Goal: Transaction & Acquisition: Book appointment/travel/reservation

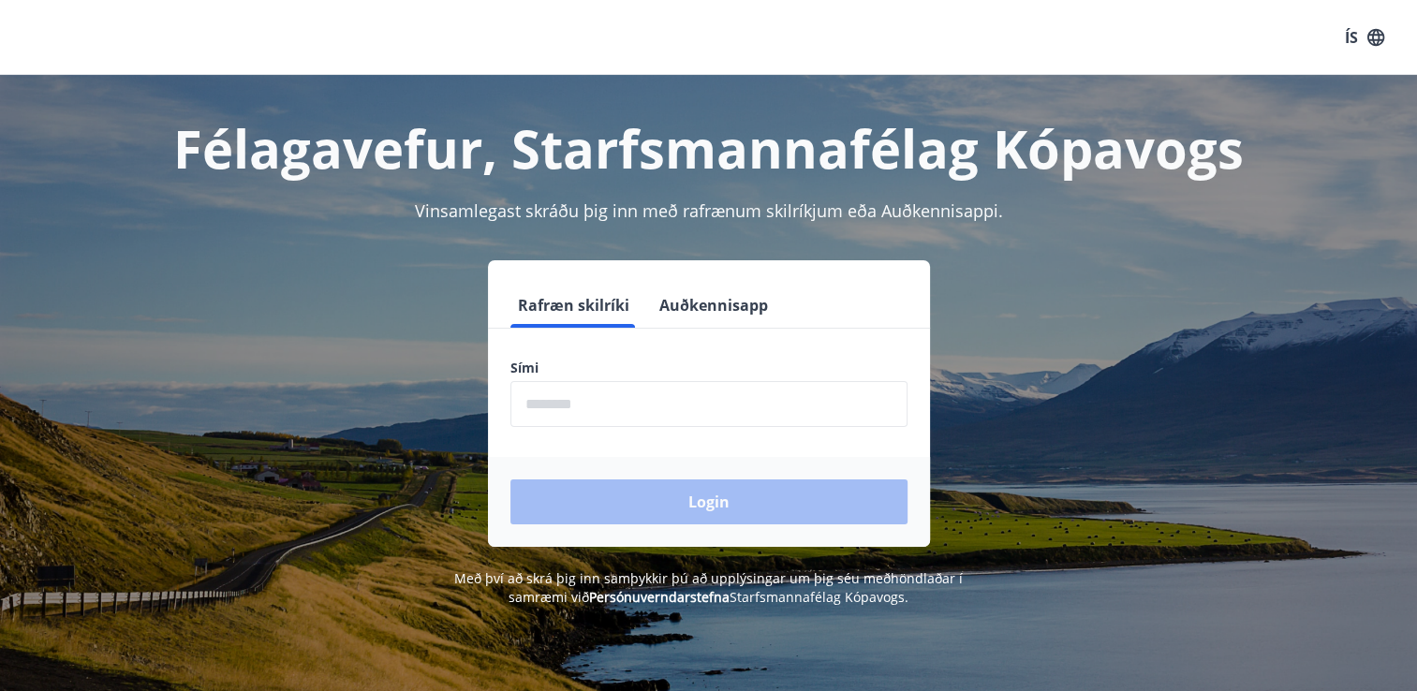
click at [571, 429] on form "Rafræn skilríki Auðkennisapp Sími ​ Login" at bounding box center [709, 415] width 442 height 264
click at [574, 401] on input "phone" at bounding box center [709, 404] width 397 height 46
type input "********"
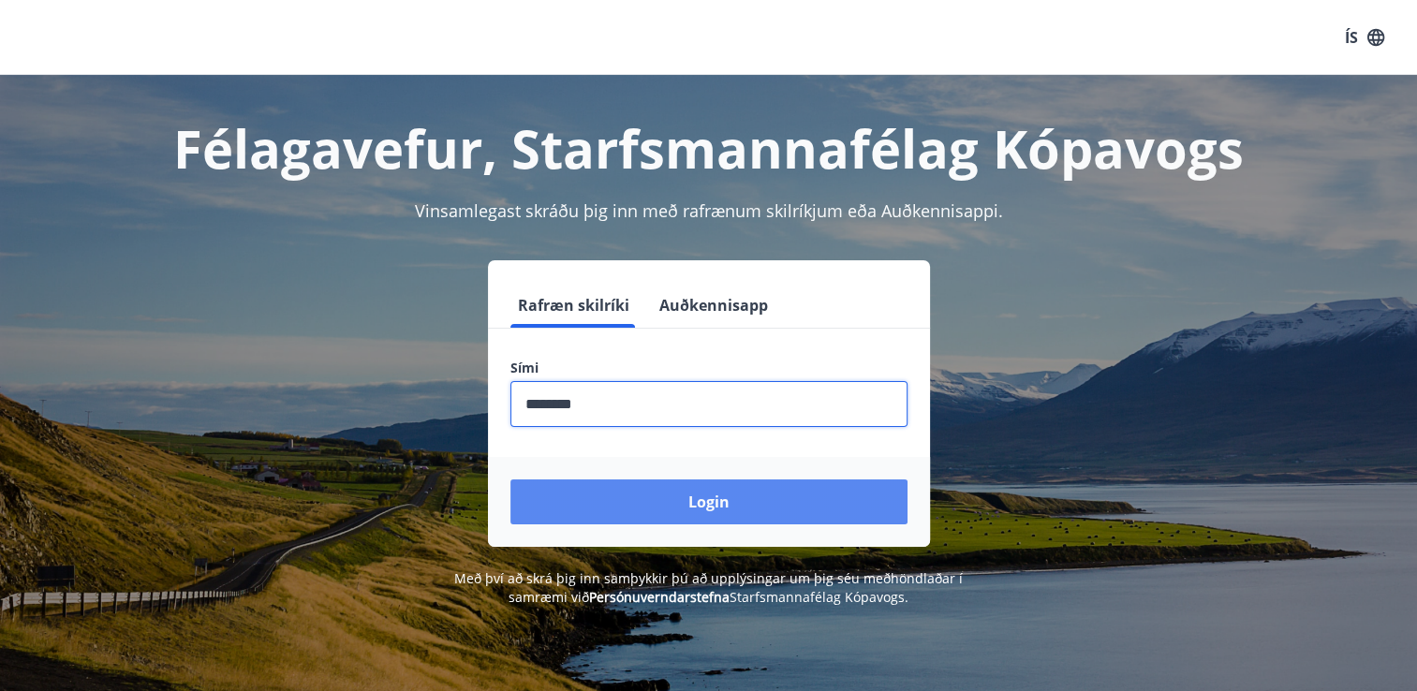
click at [640, 497] on button "Login" at bounding box center [709, 502] width 397 height 45
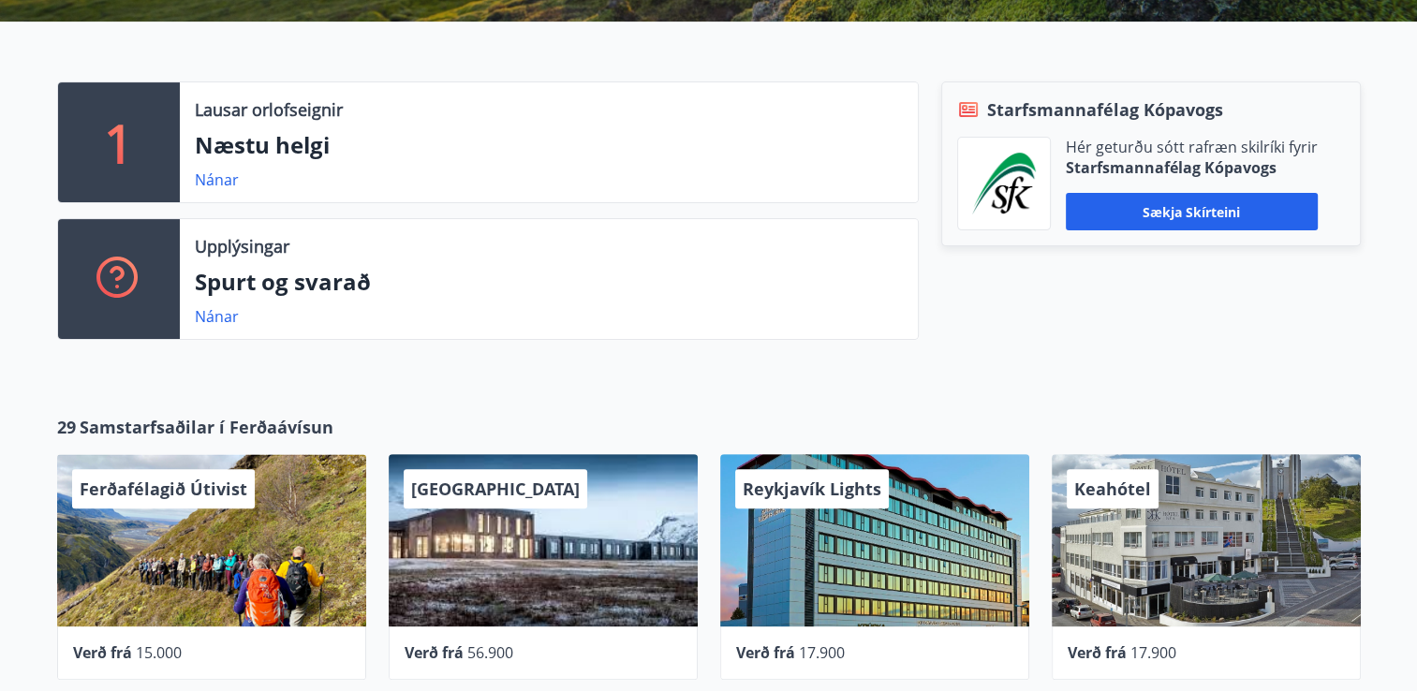
scroll to position [364, 0]
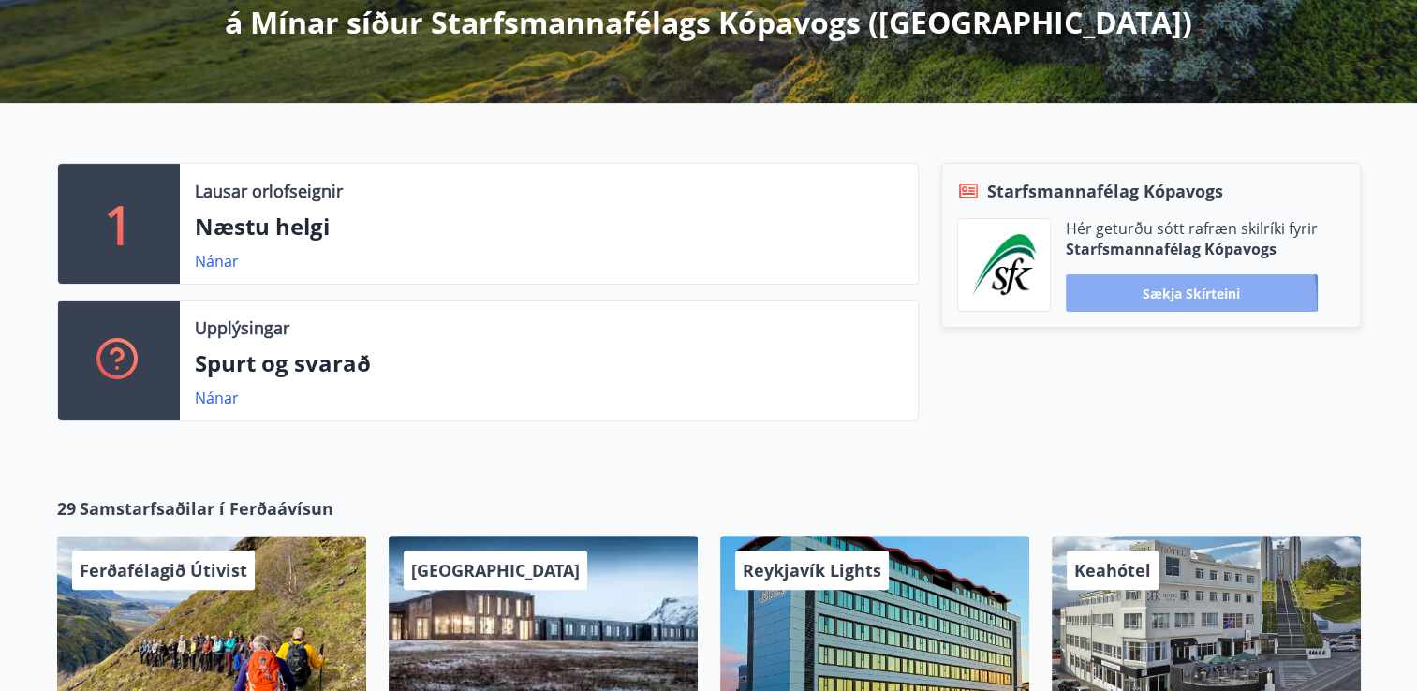
click at [1176, 301] on button "Sækja skírteini" at bounding box center [1192, 292] width 252 height 37
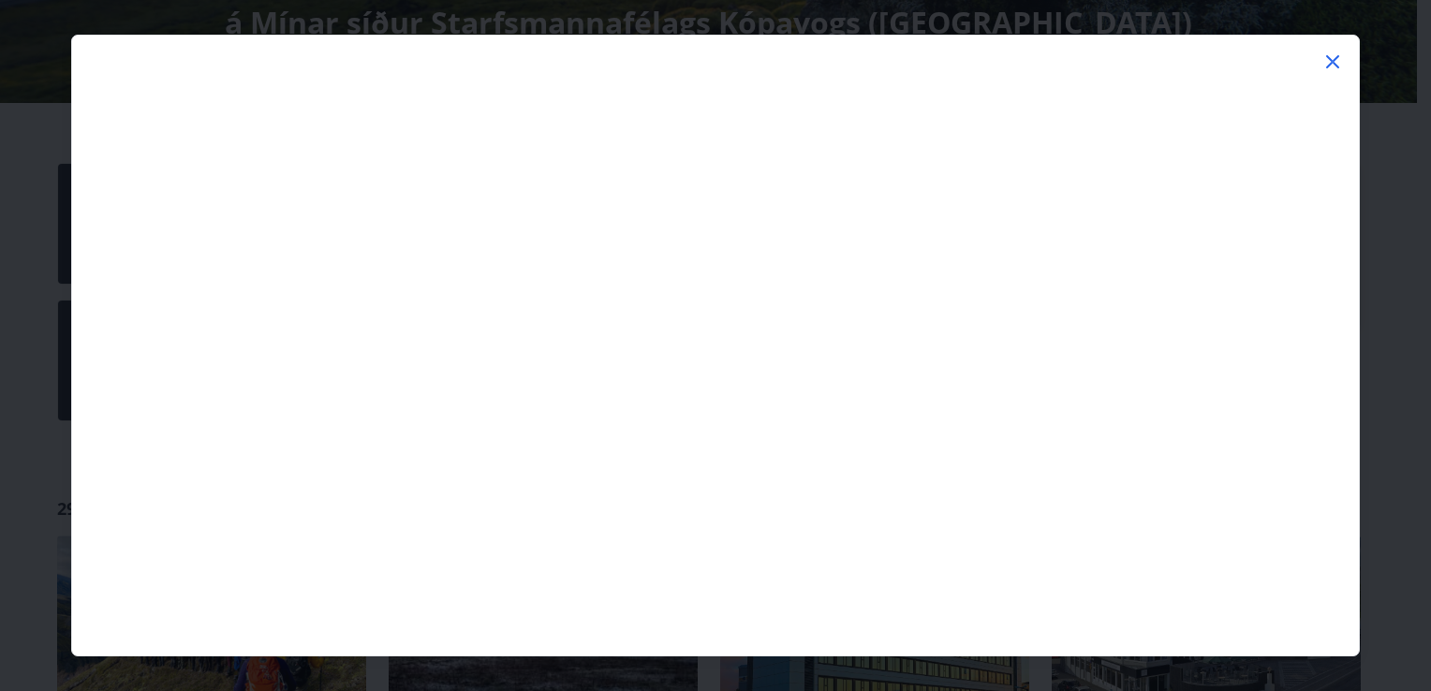
click at [1330, 65] on icon at bounding box center [1333, 62] width 22 height 22
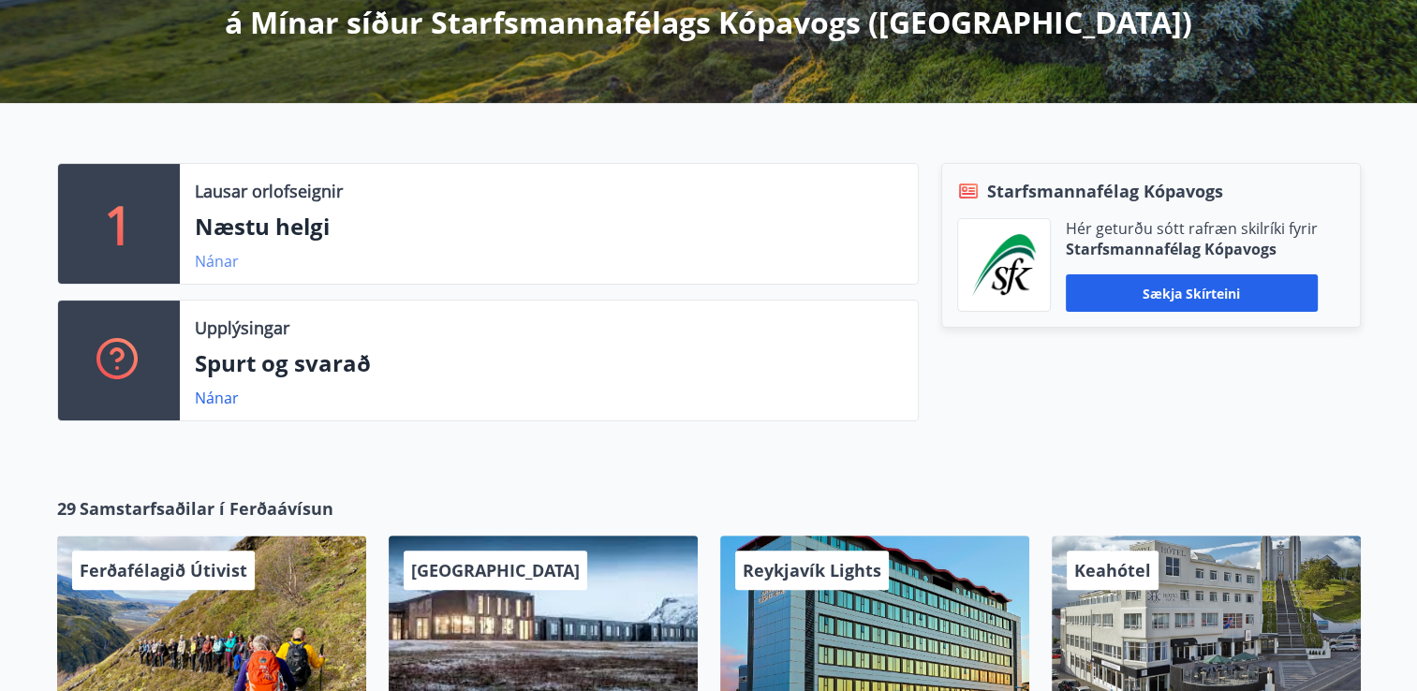
click at [222, 254] on link "Nánar" at bounding box center [217, 261] width 44 height 21
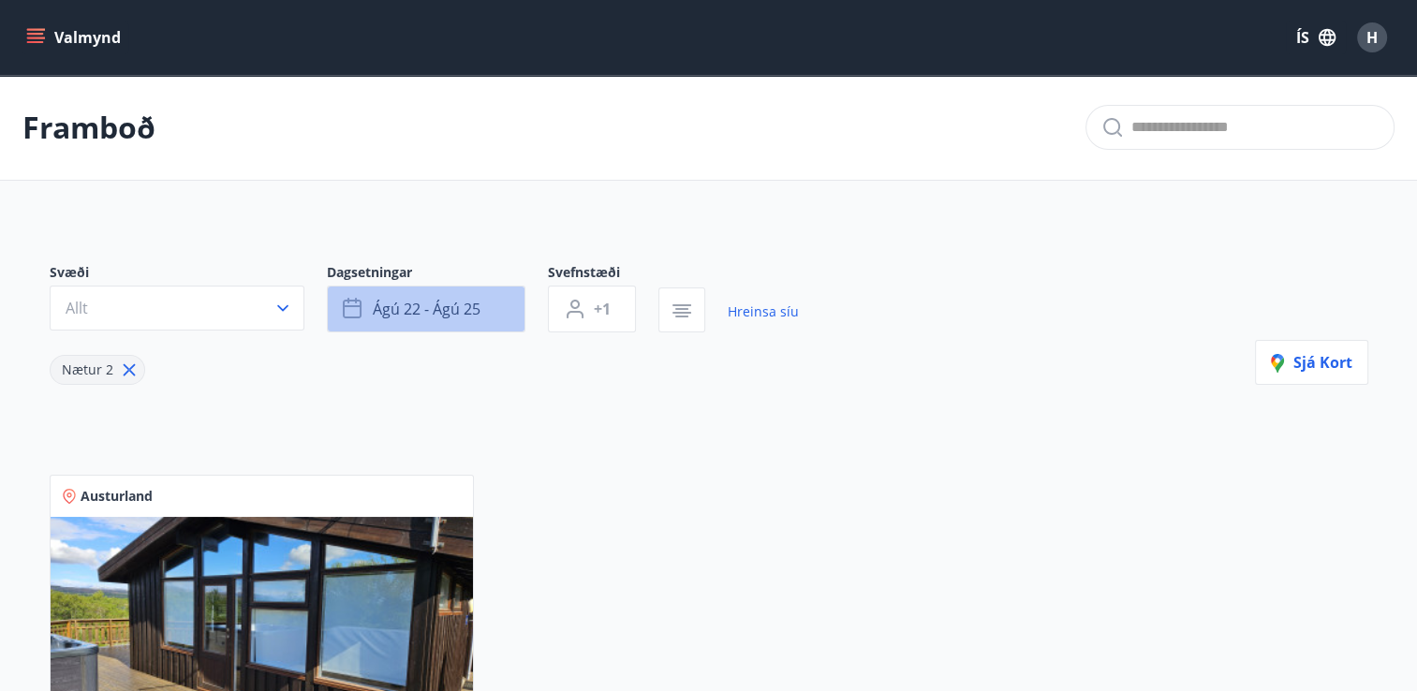
click at [421, 307] on span "ágú 22 - ágú 25" at bounding box center [427, 309] width 108 height 21
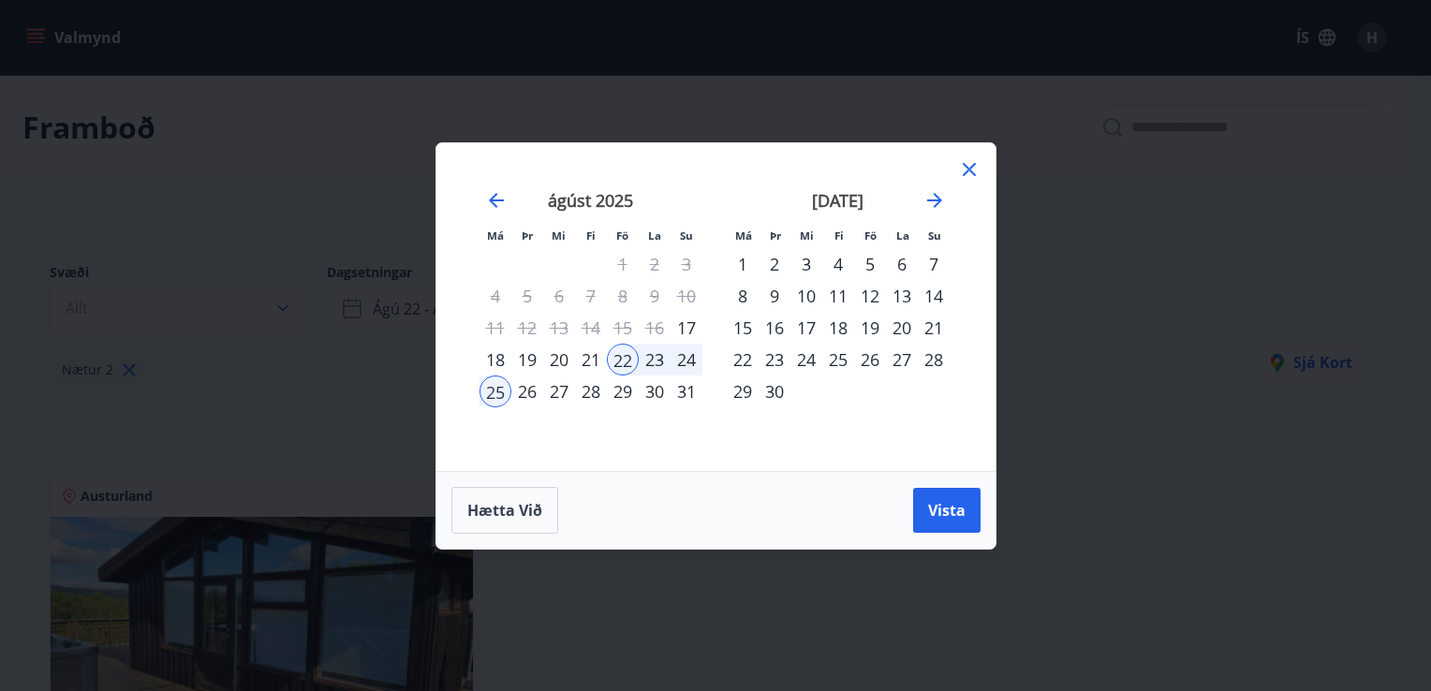
click at [747, 395] on div "29" at bounding box center [743, 392] width 32 height 32
click at [776, 387] on div "30" at bounding box center [775, 392] width 32 height 32
click at [971, 171] on icon at bounding box center [969, 169] width 13 height 13
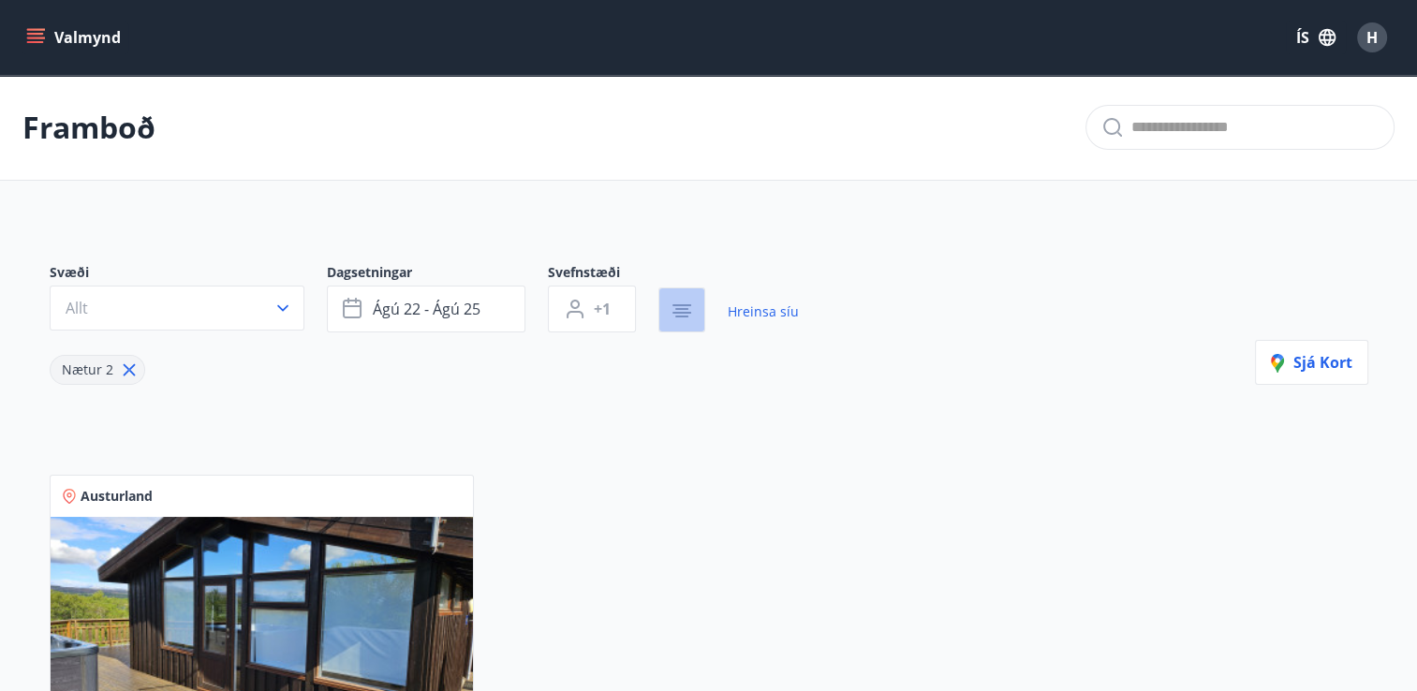
click at [671, 317] on icon "button" at bounding box center [682, 311] width 22 height 22
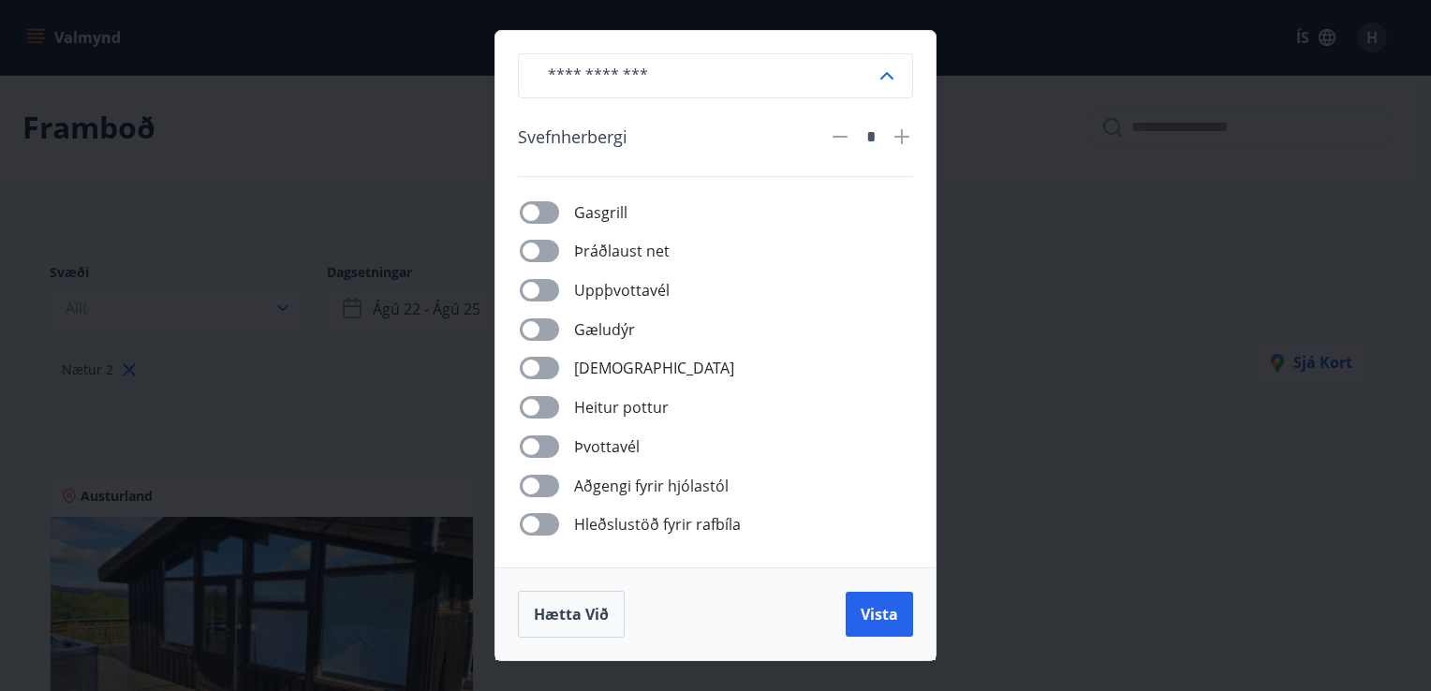
click at [1035, 519] on div "​ [PERSON_NAME] * [PERSON_NAME] net Uppþvottavél Gæludýr Þurrkari Heitur pottur…" at bounding box center [715, 345] width 1431 height 691
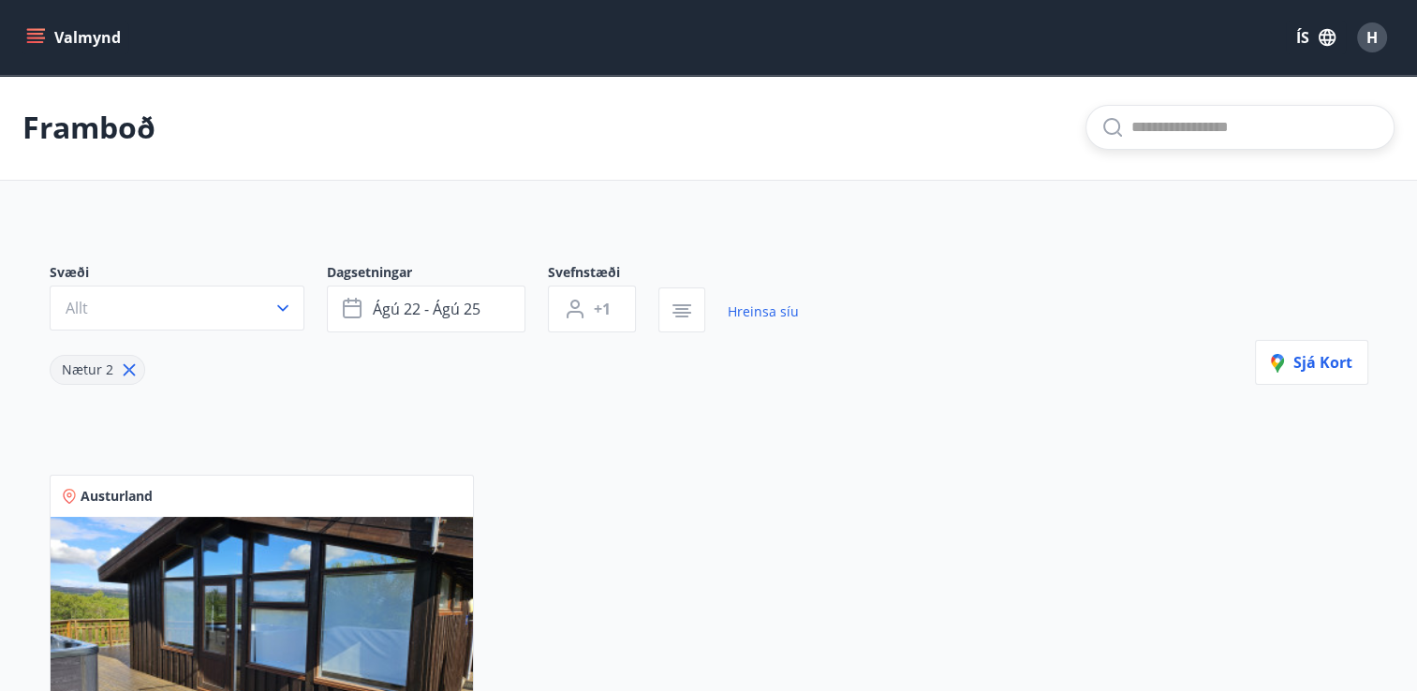
click at [1215, 130] on input "text" at bounding box center [1255, 127] width 247 height 30
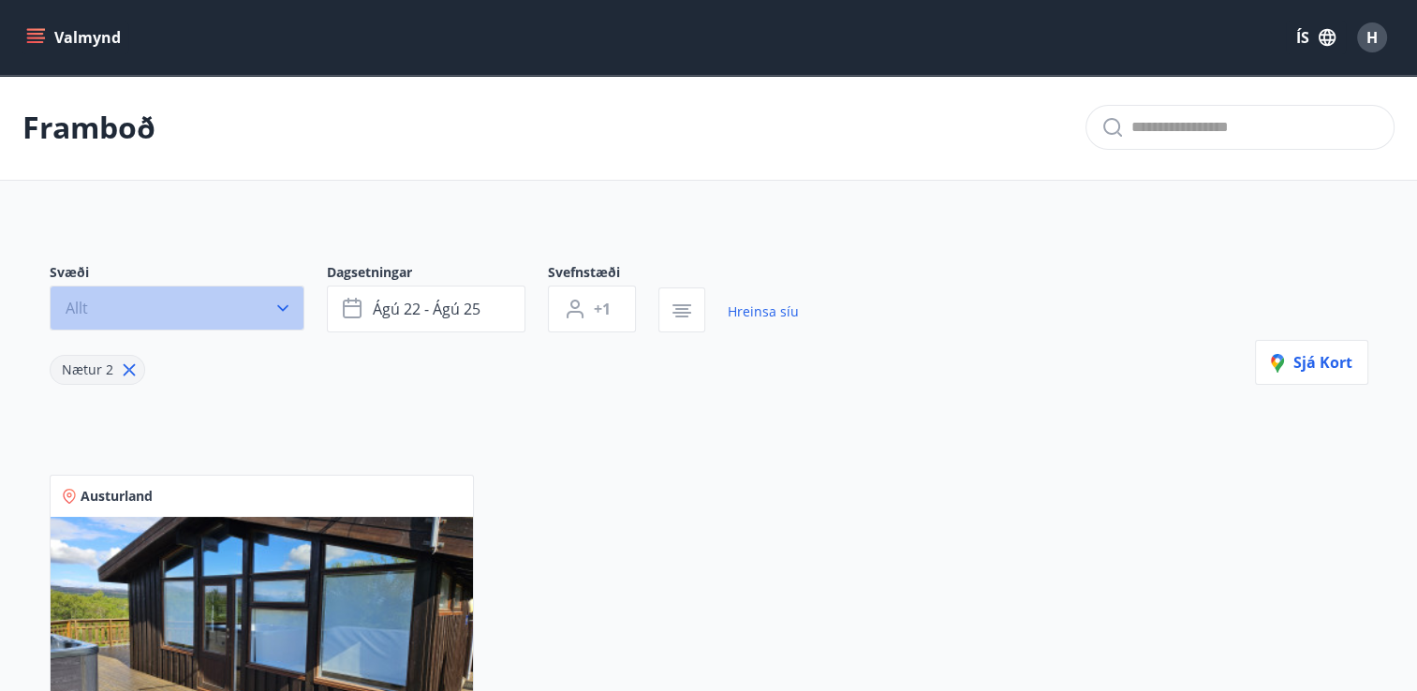
click at [283, 307] on icon "button" at bounding box center [283, 308] width 19 height 19
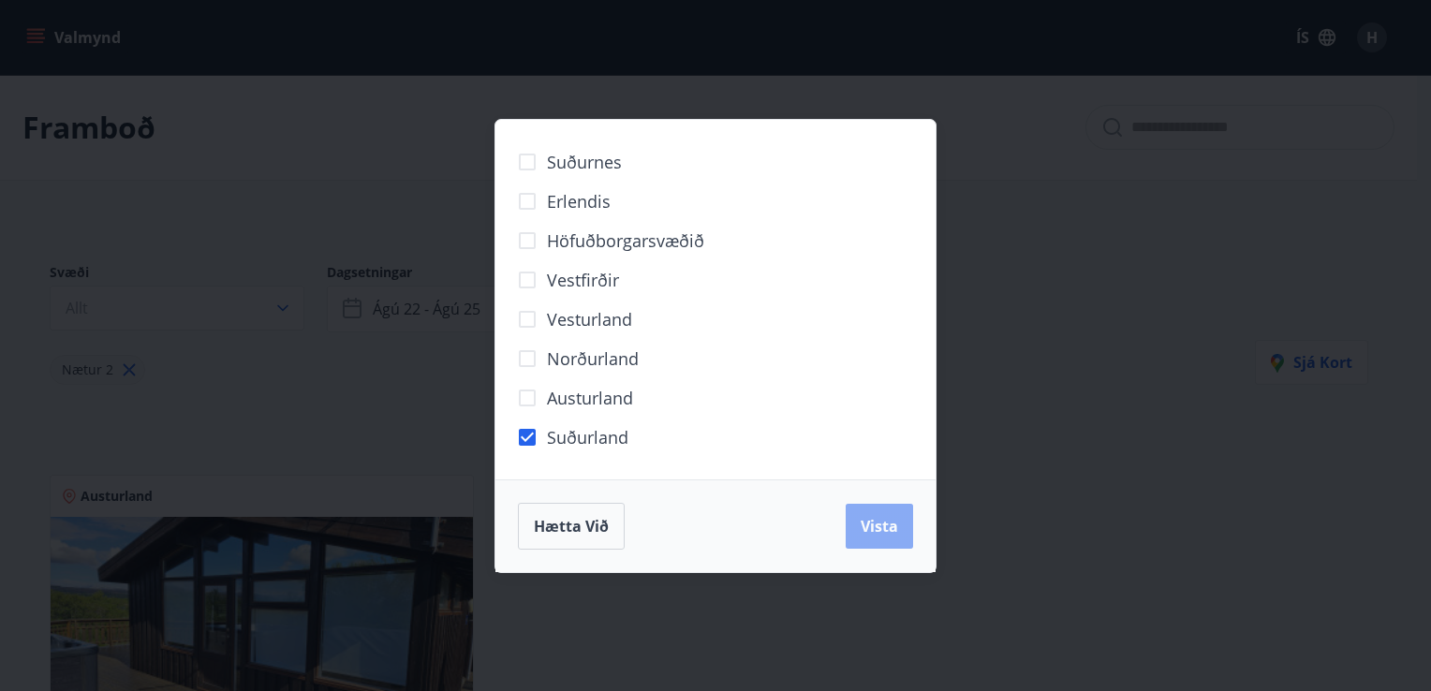
click at [869, 539] on button "Vista" at bounding box center [879, 526] width 67 height 45
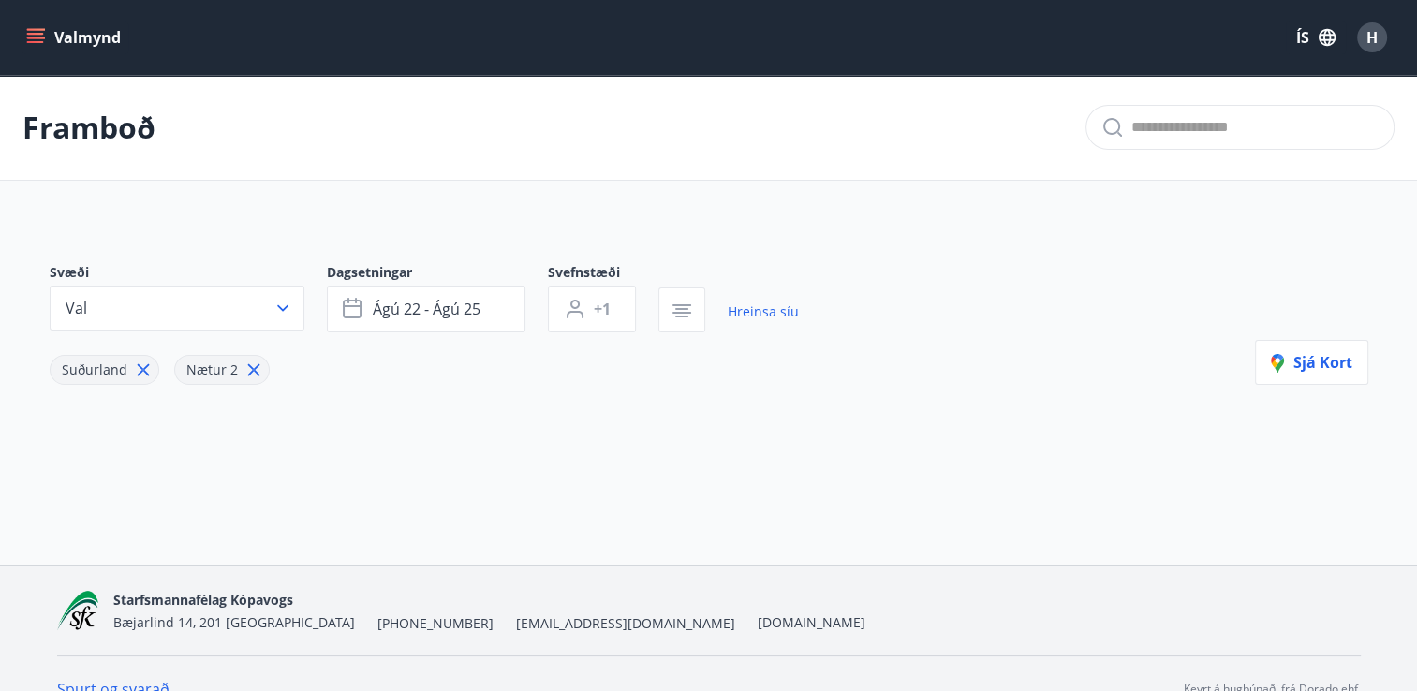
scroll to position [30, 0]
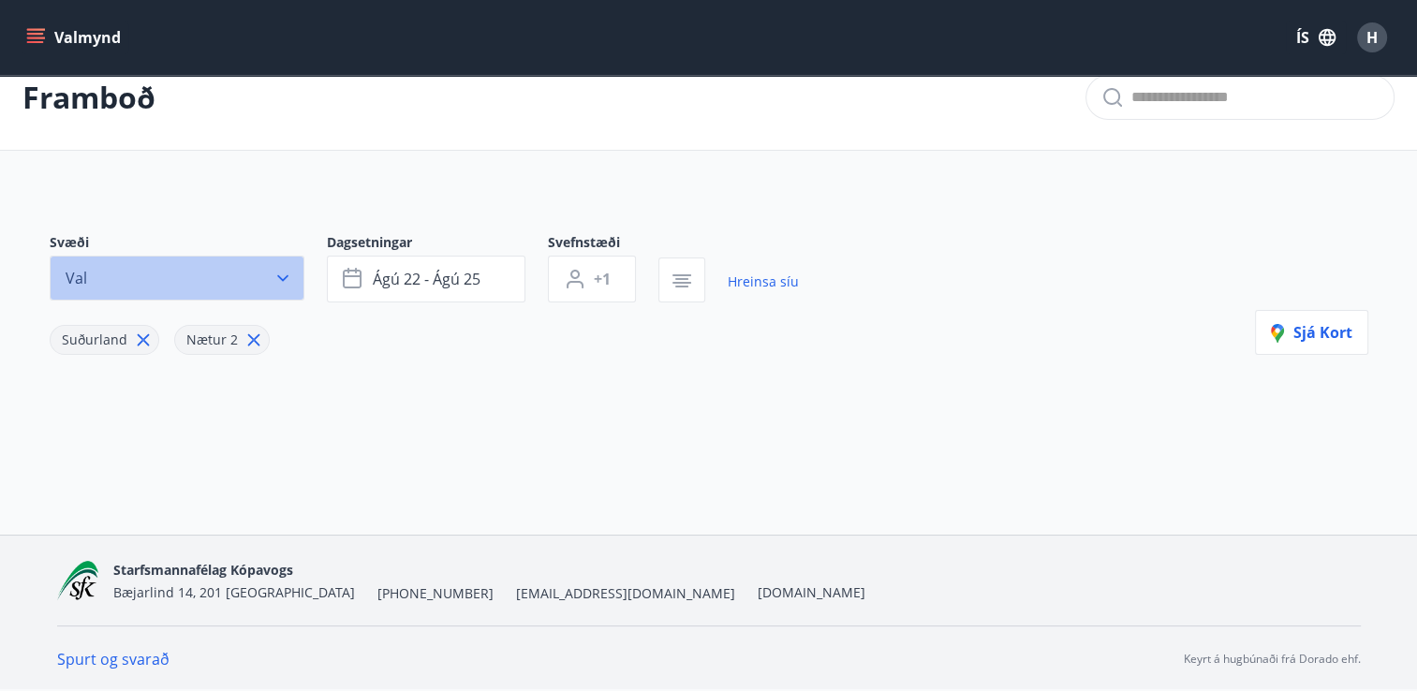
click at [277, 275] on icon "button" at bounding box center [282, 278] width 11 height 7
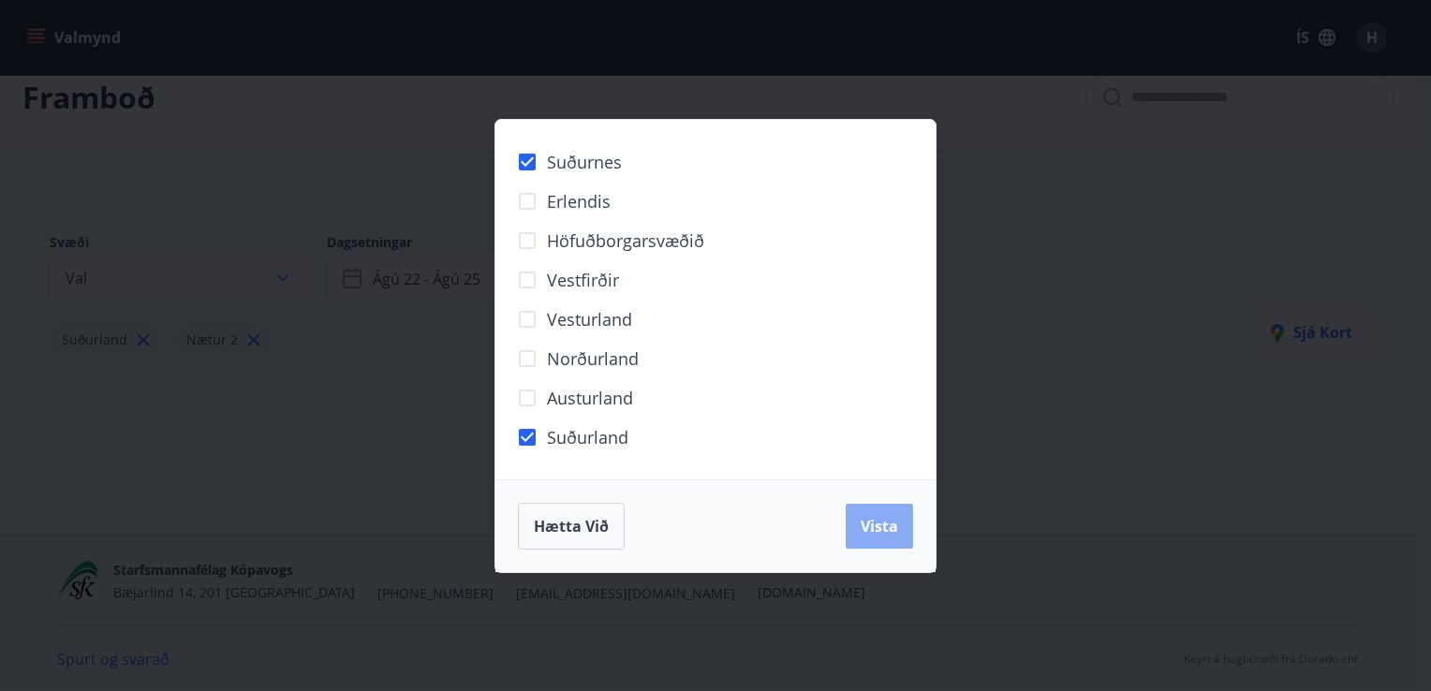
click at [881, 514] on button "Vista" at bounding box center [879, 526] width 67 height 45
